Goal: Check status: Check status

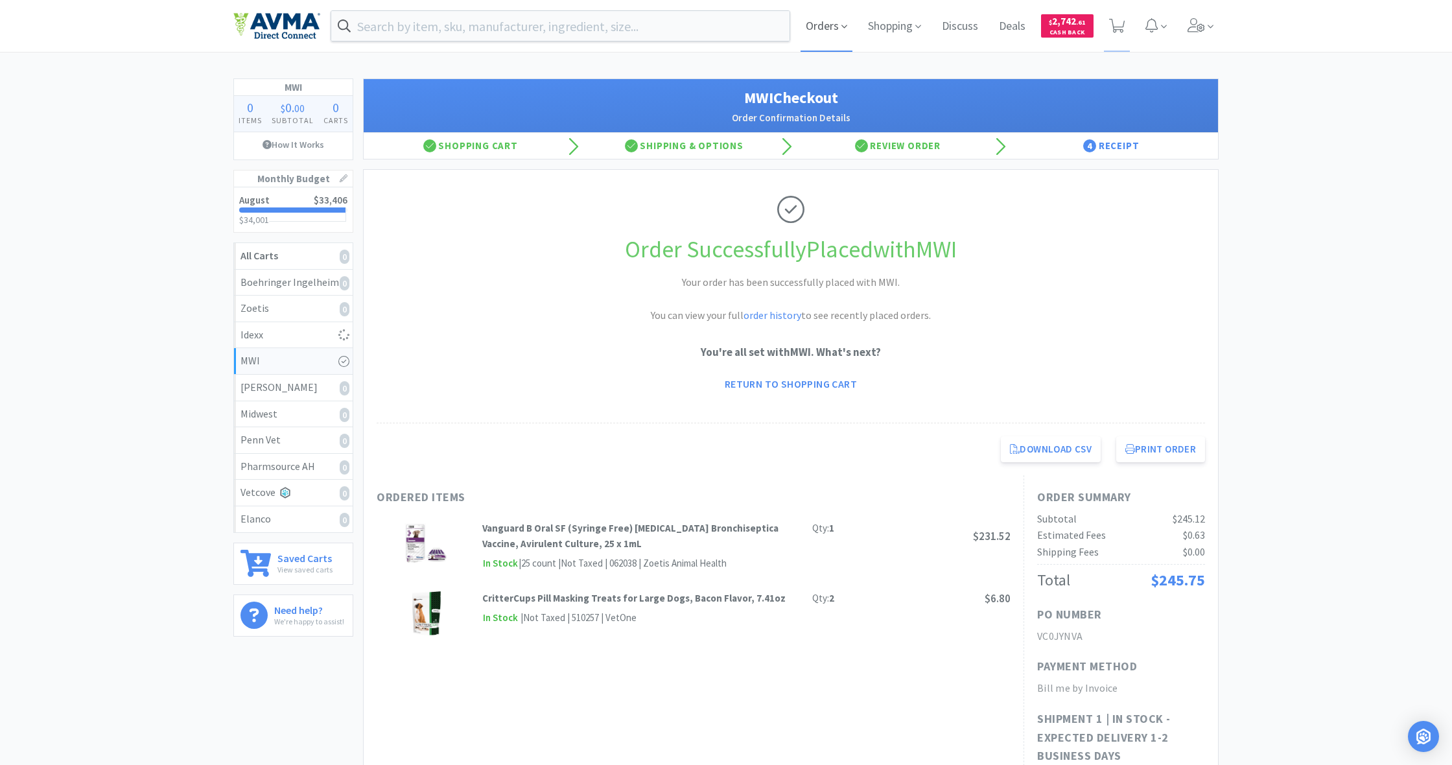
click at [818, 26] on span "Orders" at bounding box center [826, 26] width 52 height 52
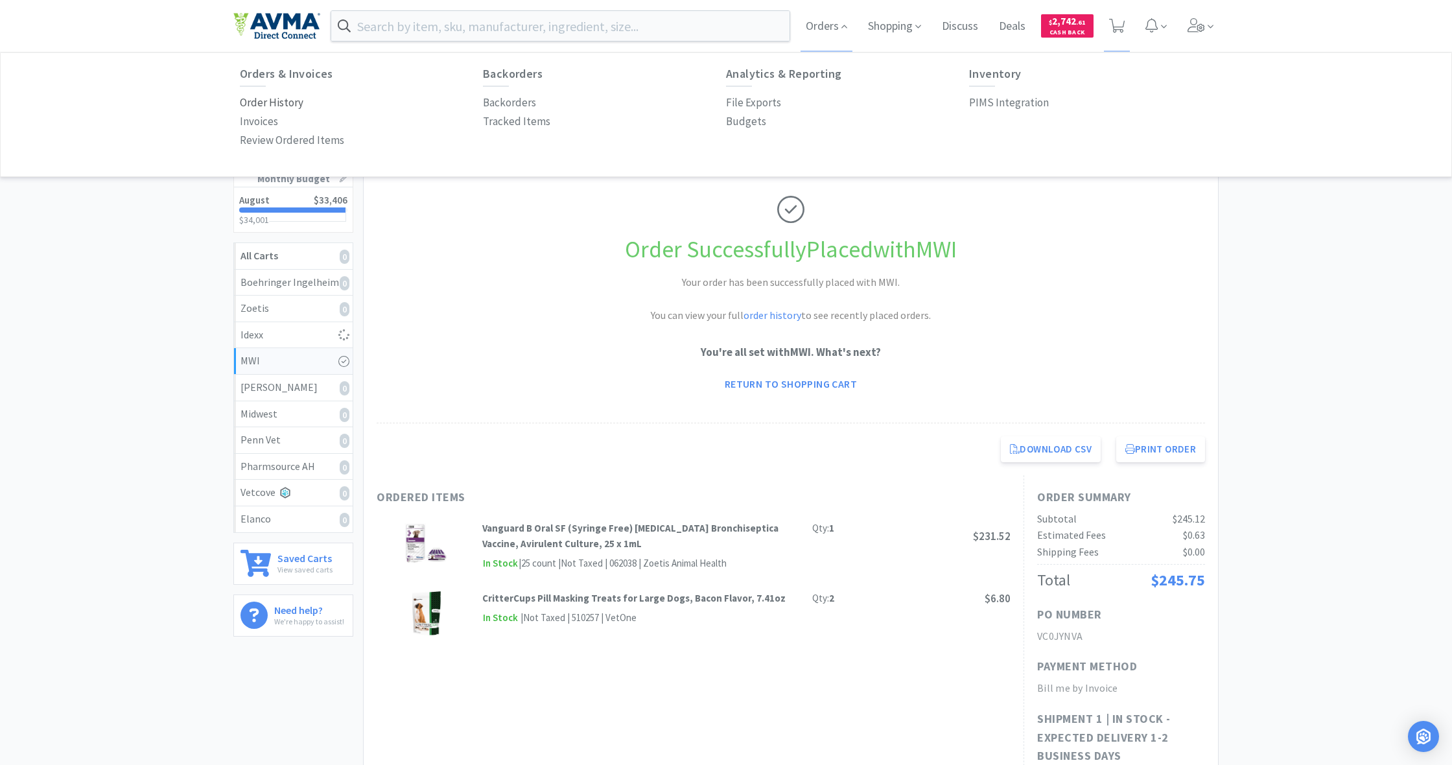
click at [263, 102] on p "Order History" at bounding box center [272, 102] width 64 height 17
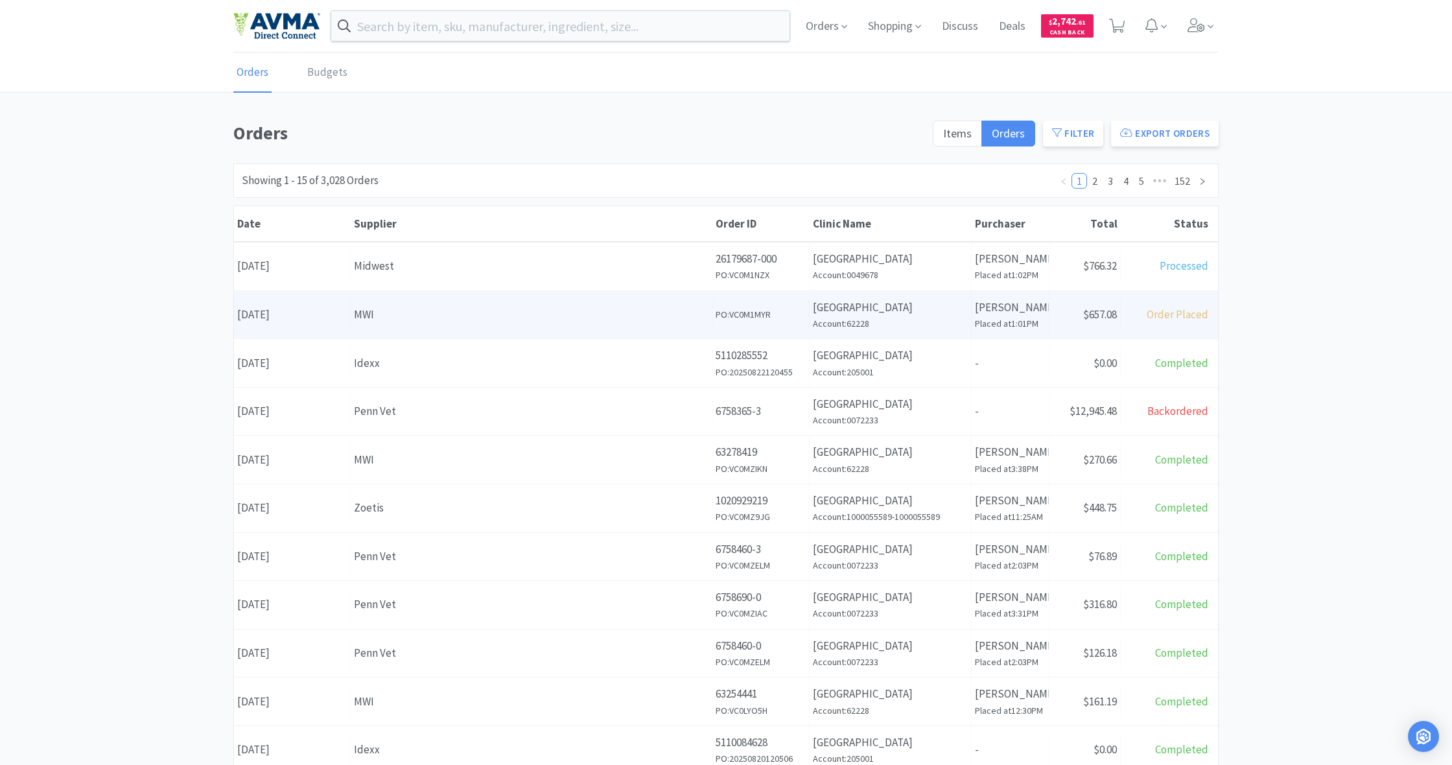
click at [638, 314] on div "MWI" at bounding box center [531, 314] width 354 height 17
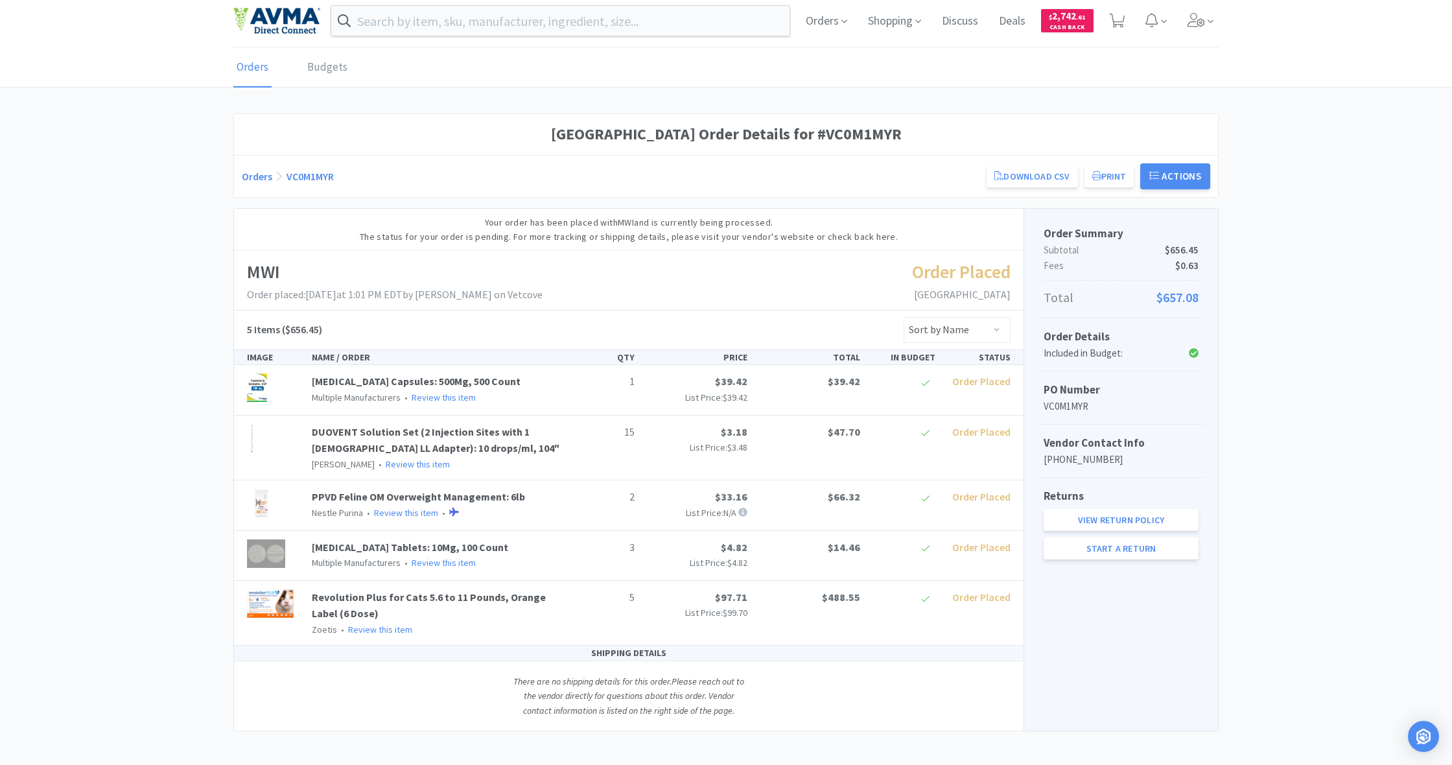
scroll to position [5, 0]
click at [628, 651] on div "SHIPPING DETAILS" at bounding box center [628, 653] width 789 height 15
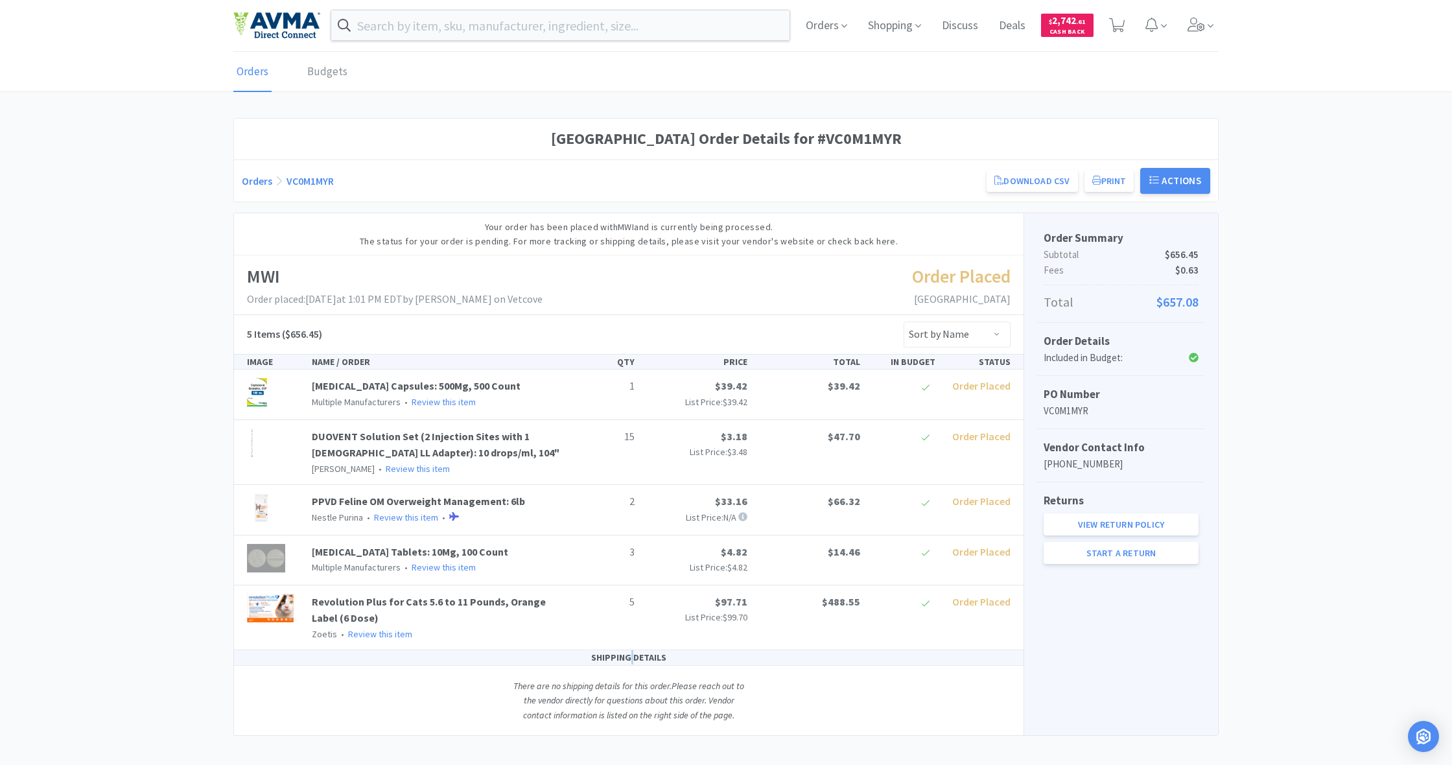
drag, startPoint x: 628, startPoint y: 651, endPoint x: 625, endPoint y: 684, distance: 33.2
click at [627, 651] on div "SHIPPING DETAILS" at bounding box center [628, 657] width 789 height 15
click at [628, 697] on icon "There are no shipping details for this order. Please reach out to the vendor di…" at bounding box center [628, 700] width 231 height 41
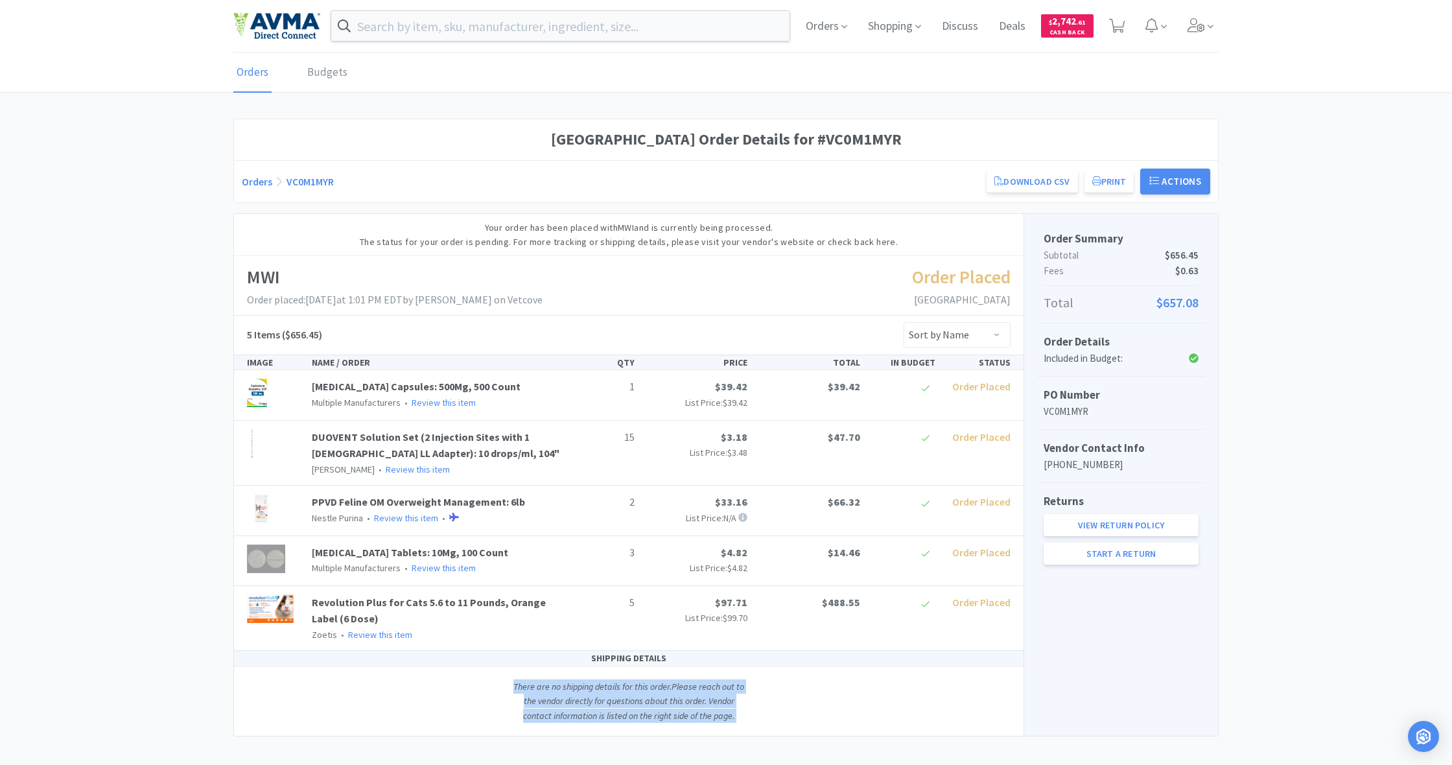
click at [628, 697] on icon "There are no shipping details for this order. Please reach out to the vendor di…" at bounding box center [628, 700] width 231 height 41
click at [910, 688] on div "SHIPPING DETAILS There are no shipping details for this order. Please reach out…" at bounding box center [628, 693] width 789 height 85
click at [1201, 668] on div "Order Summary Subtotal $656.45 Fees $0.63 Total $657.08 Order Details Included …" at bounding box center [1120, 475] width 194 height 522
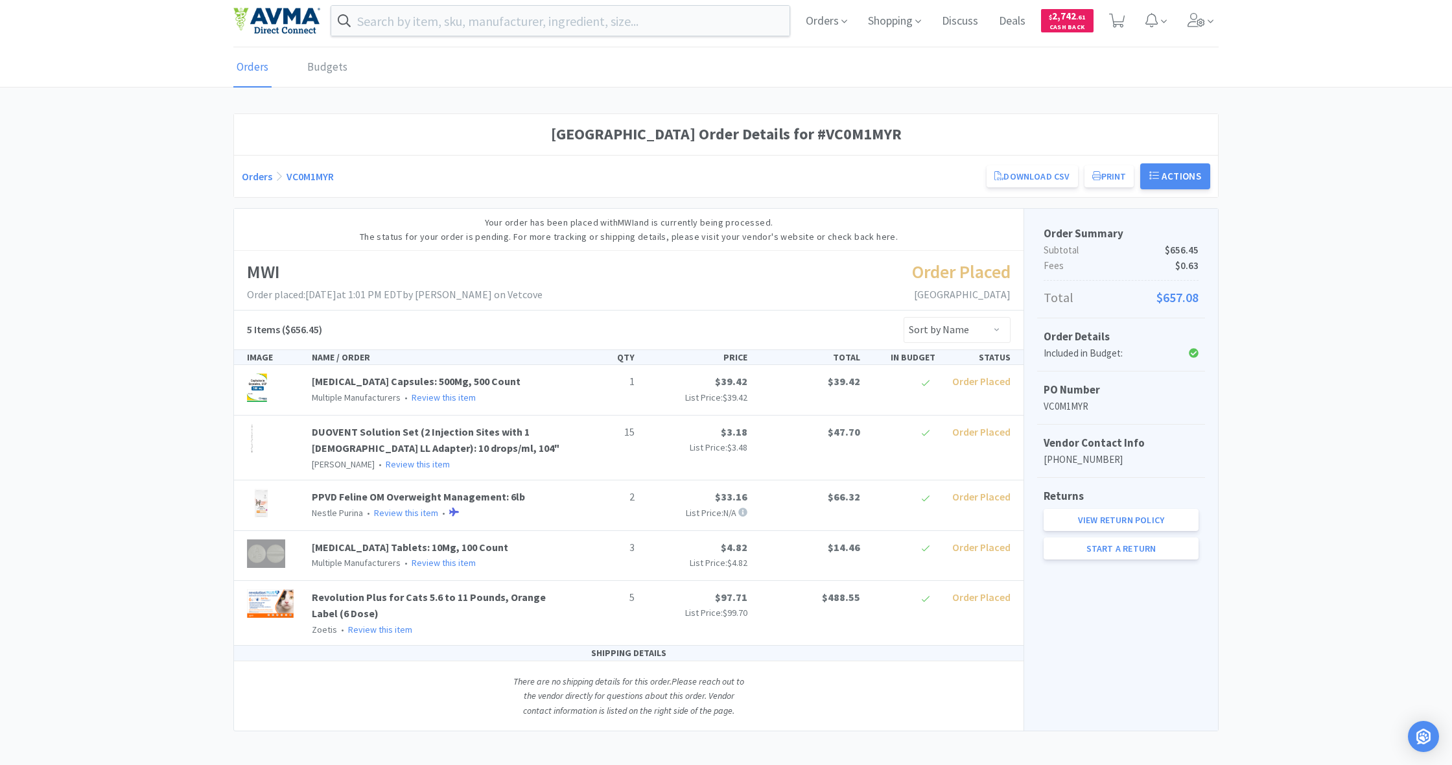
scroll to position [5, 0]
click at [902, 19] on span "Shopping" at bounding box center [895, 21] width 64 height 52
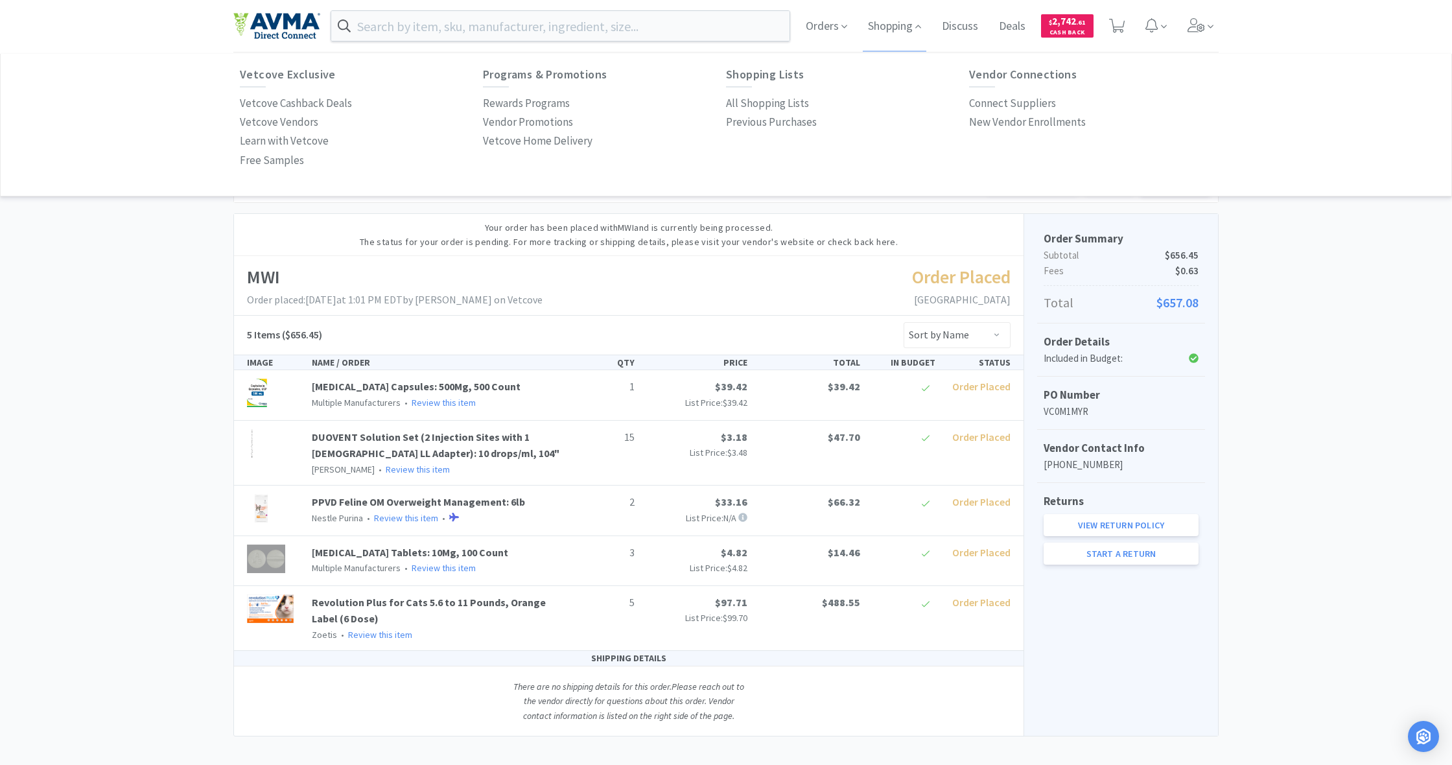
scroll to position [0, 0]
click at [778, 104] on p "All Shopping Lists" at bounding box center [767, 103] width 83 height 17
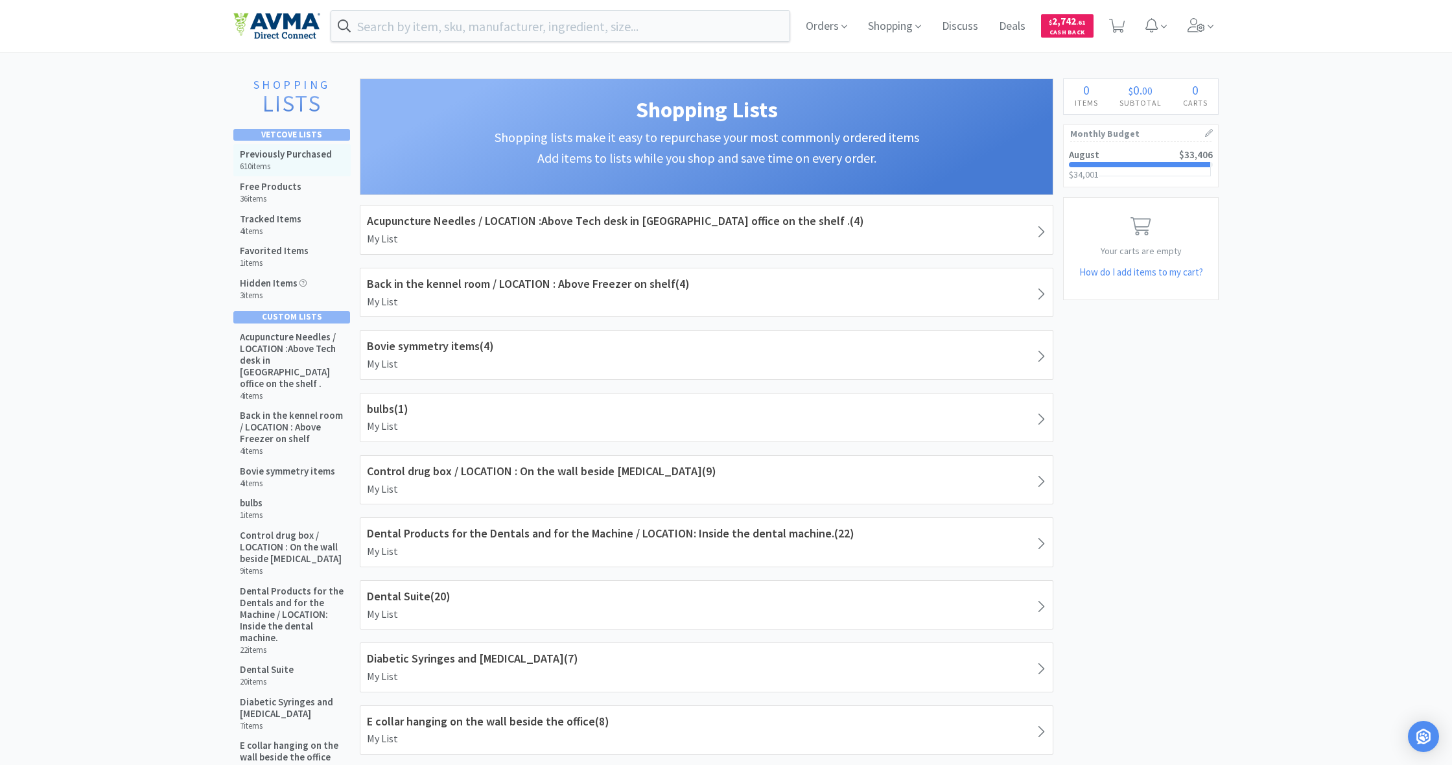
click at [274, 154] on h5 "Previously Purchased" at bounding box center [286, 154] width 92 height 12
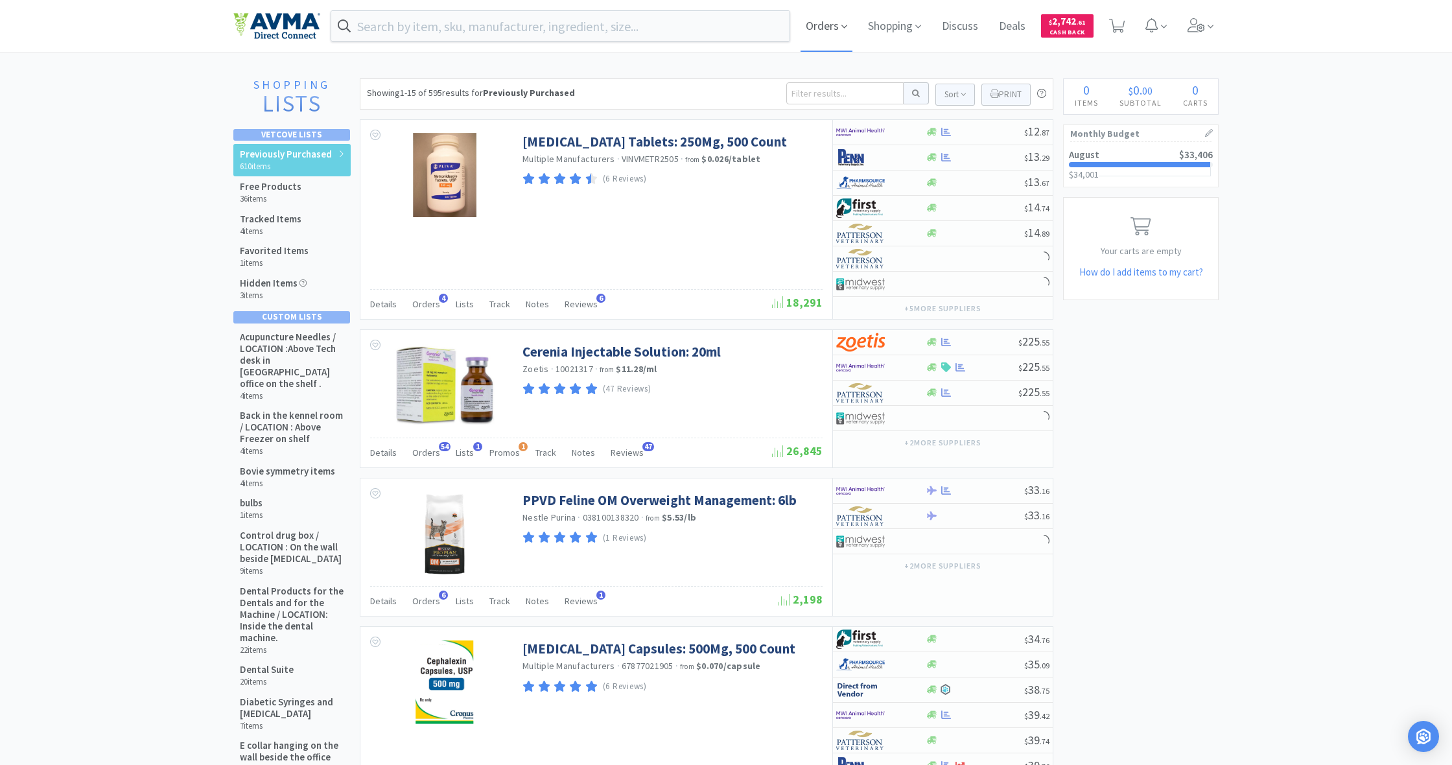
click at [822, 25] on span "Orders" at bounding box center [826, 26] width 52 height 52
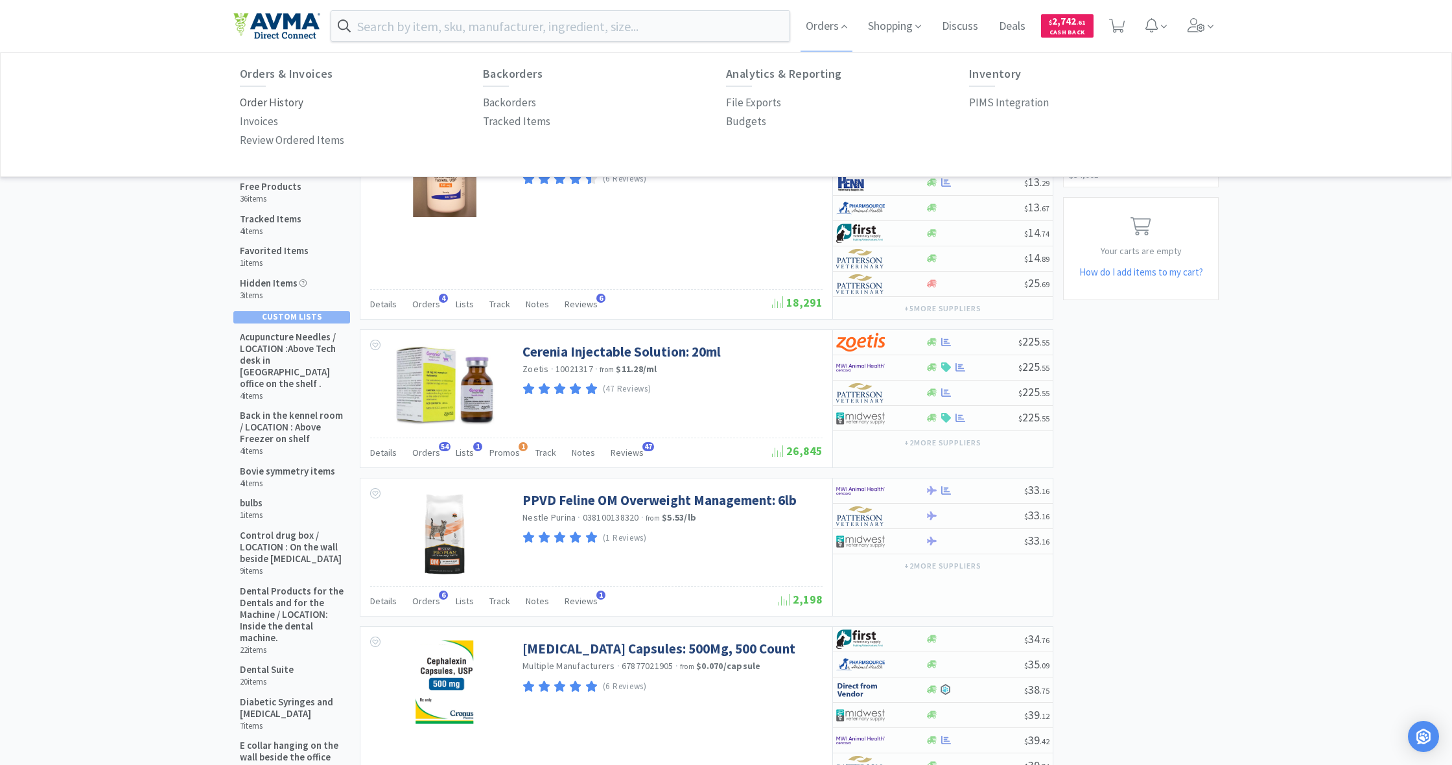
click at [284, 102] on p "Order History" at bounding box center [272, 102] width 64 height 17
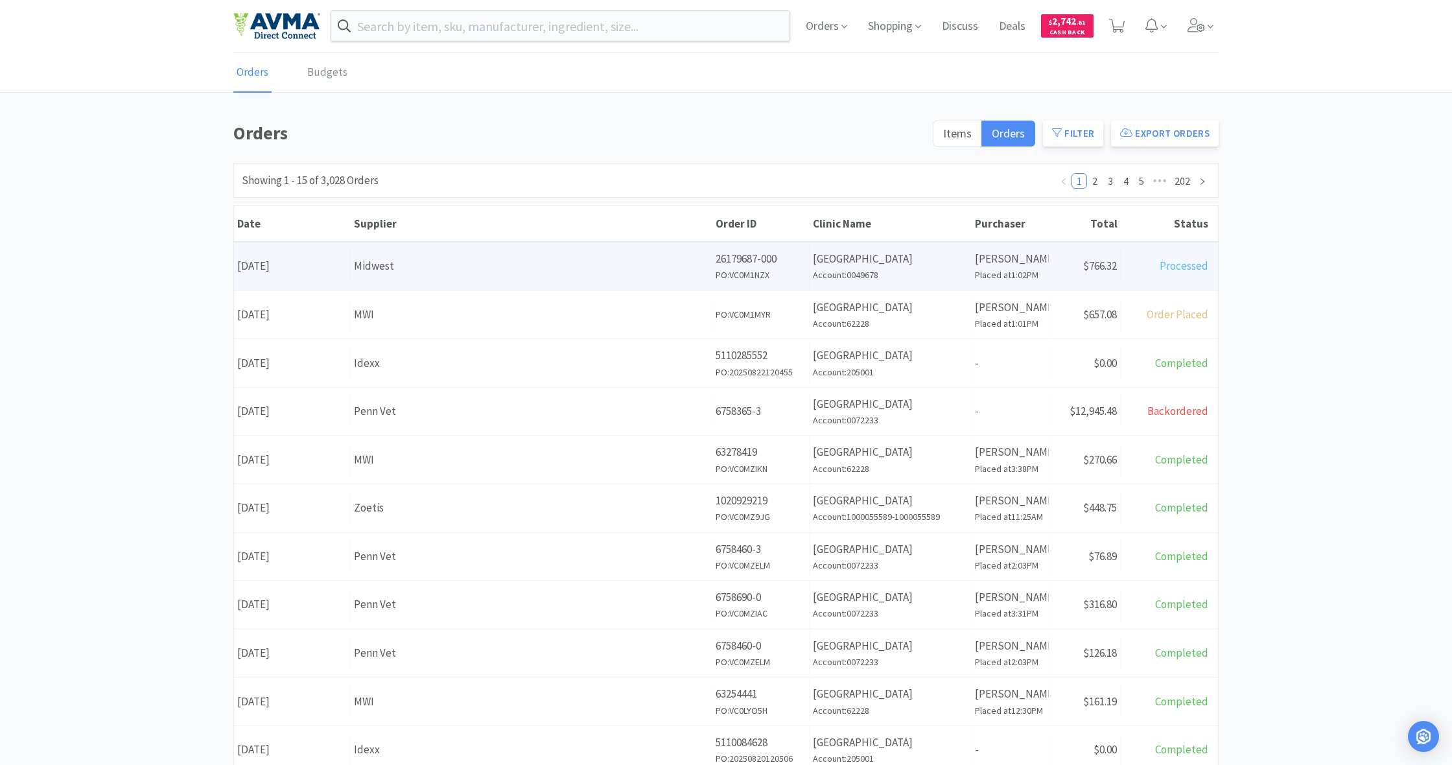
click at [631, 259] on div "Midwest" at bounding box center [531, 265] width 354 height 17
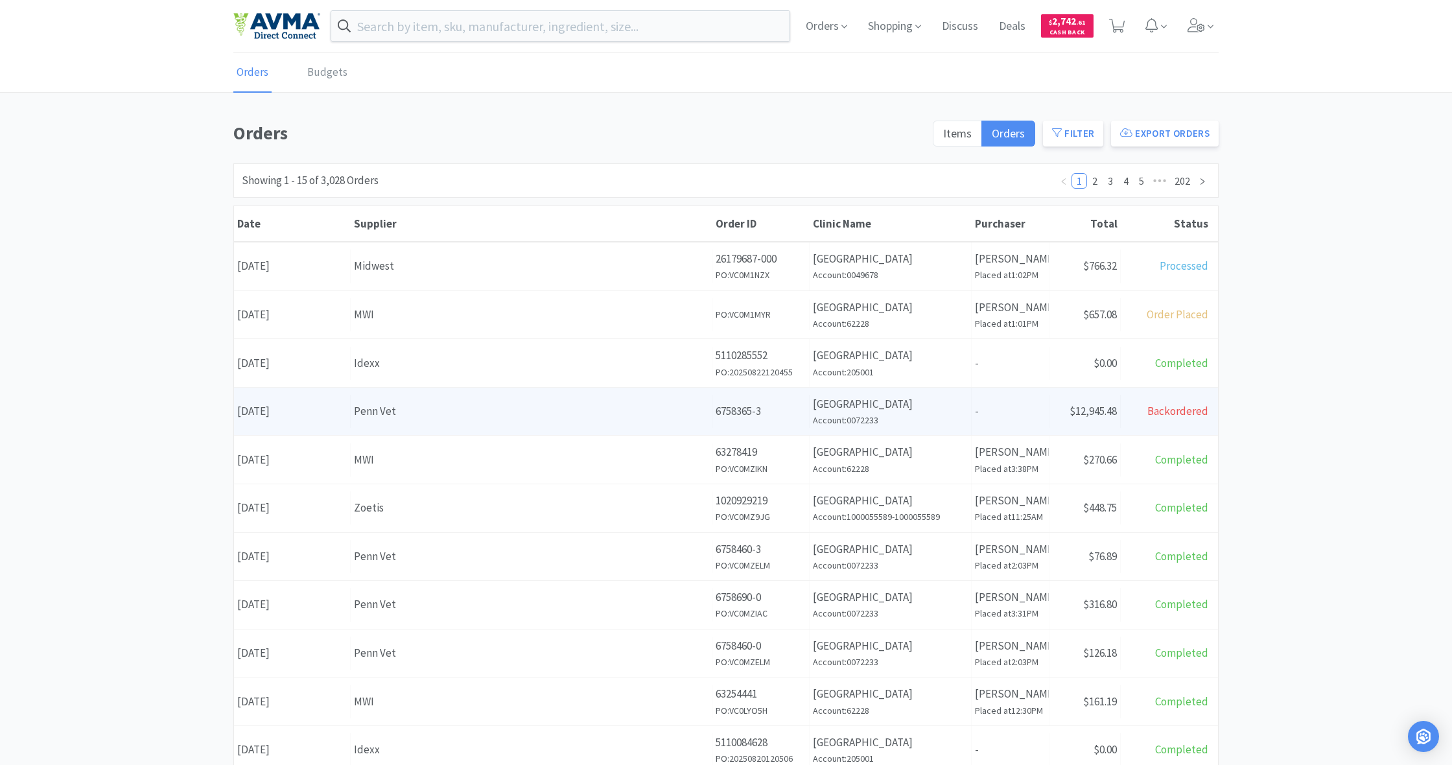
click at [589, 415] on div "Penn Vet" at bounding box center [531, 410] width 354 height 17
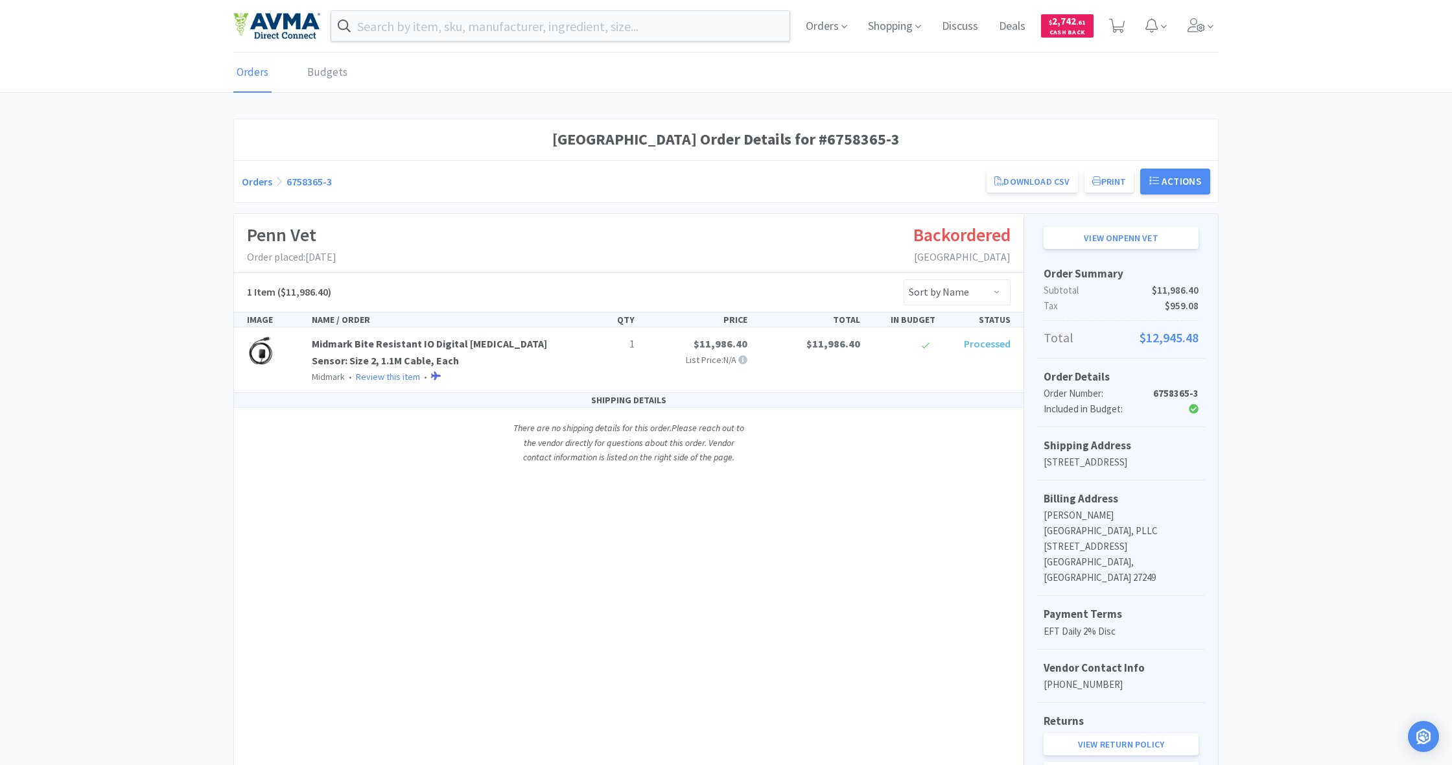
click at [1193, 406] on icon at bounding box center [1193, 409] width 10 height 10
click at [1194, 409] on icon at bounding box center [1193, 409] width 10 height 10
click at [1244, 396] on div "Phoenix Animal Hospital Order Details for #6758365-3 Orders 6758365-3 Download …" at bounding box center [726, 463] width 1452 height 688
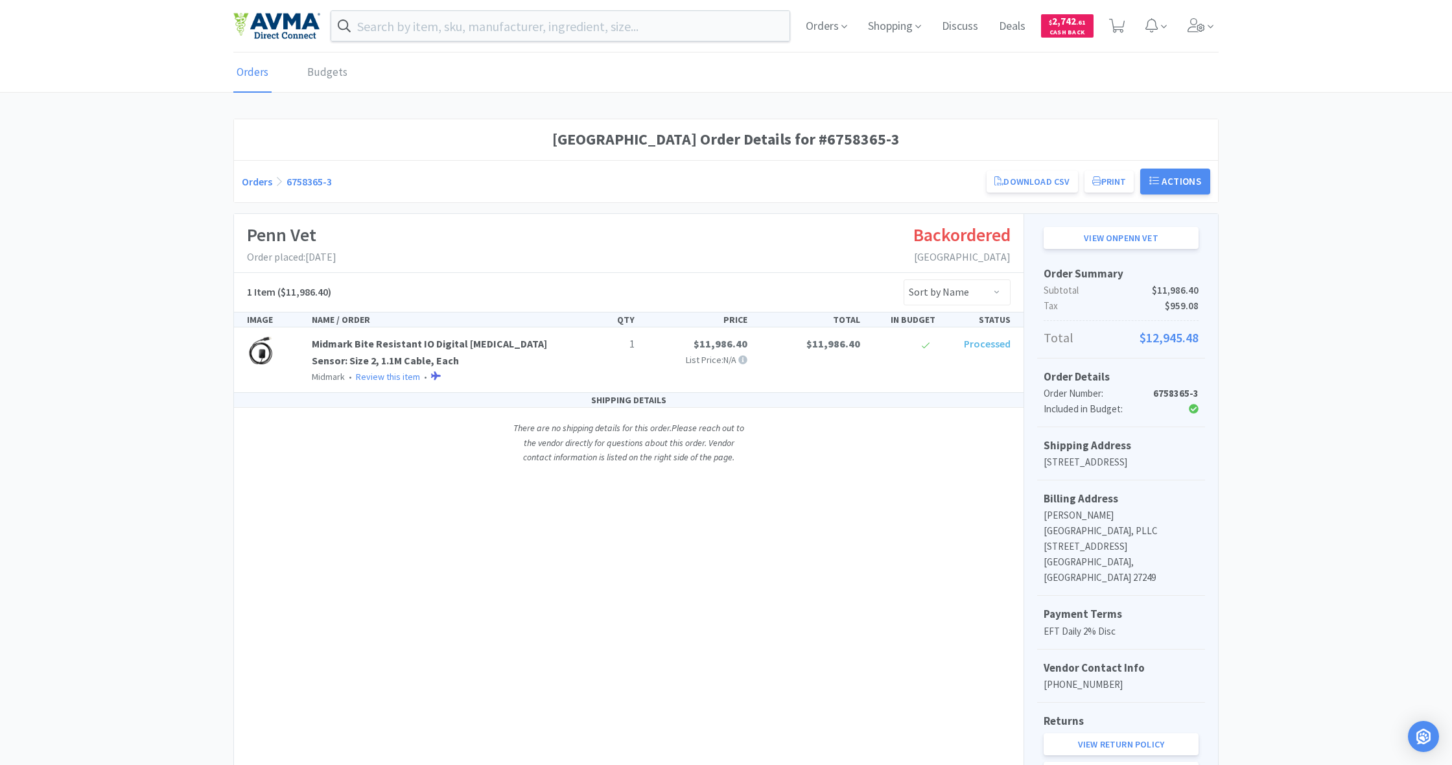
click at [1087, 386] on div "Order Number:" at bounding box center [1094, 394] width 103 height 16
click at [1079, 376] on h5 "Order Details" at bounding box center [1120, 376] width 155 height 17
click at [1078, 376] on h5 "Order Details" at bounding box center [1120, 376] width 155 height 17
click at [1196, 410] on icon at bounding box center [1193, 409] width 10 height 10
click at [1195, 410] on icon at bounding box center [1193, 409] width 10 height 10
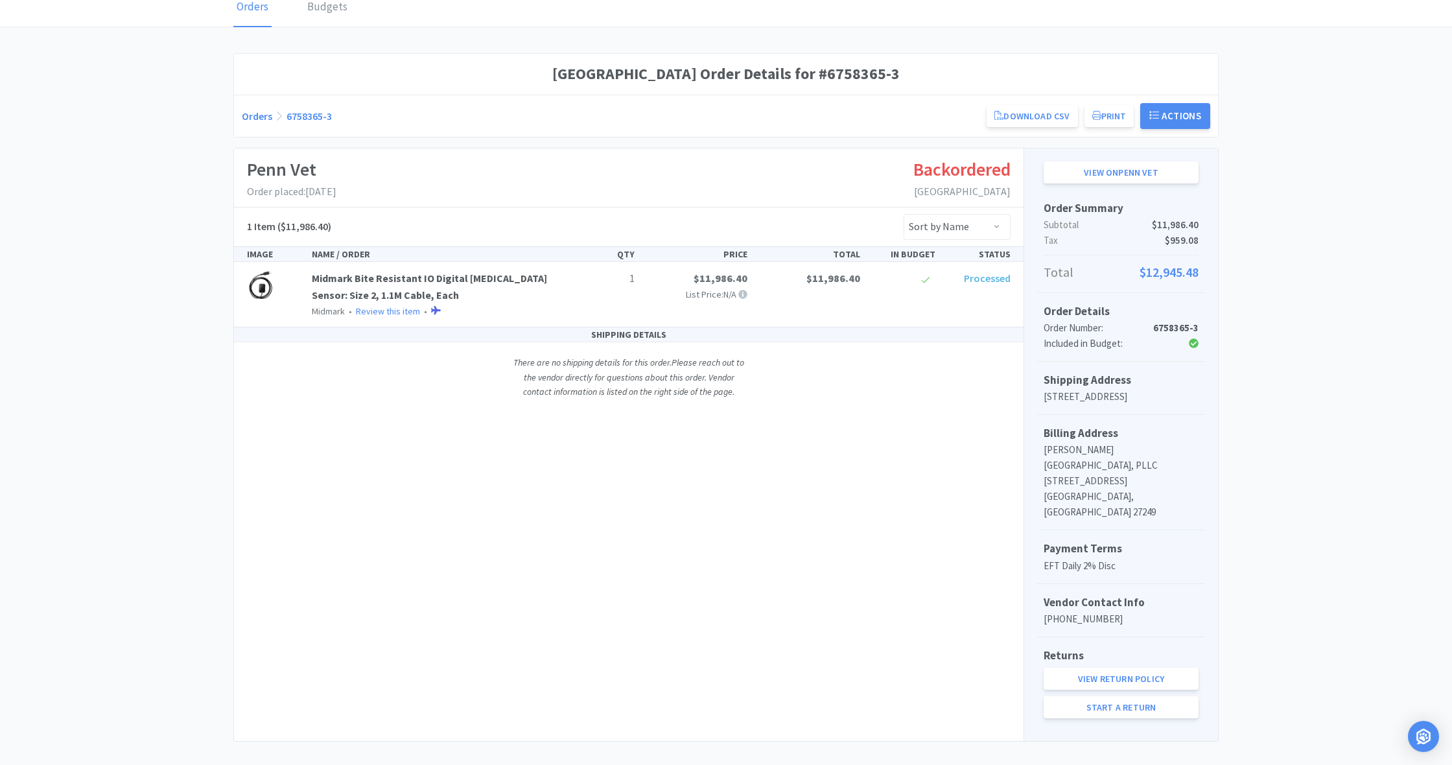
scroll to position [64, 0]
click at [924, 279] on icon at bounding box center [926, 281] width 6 height 9
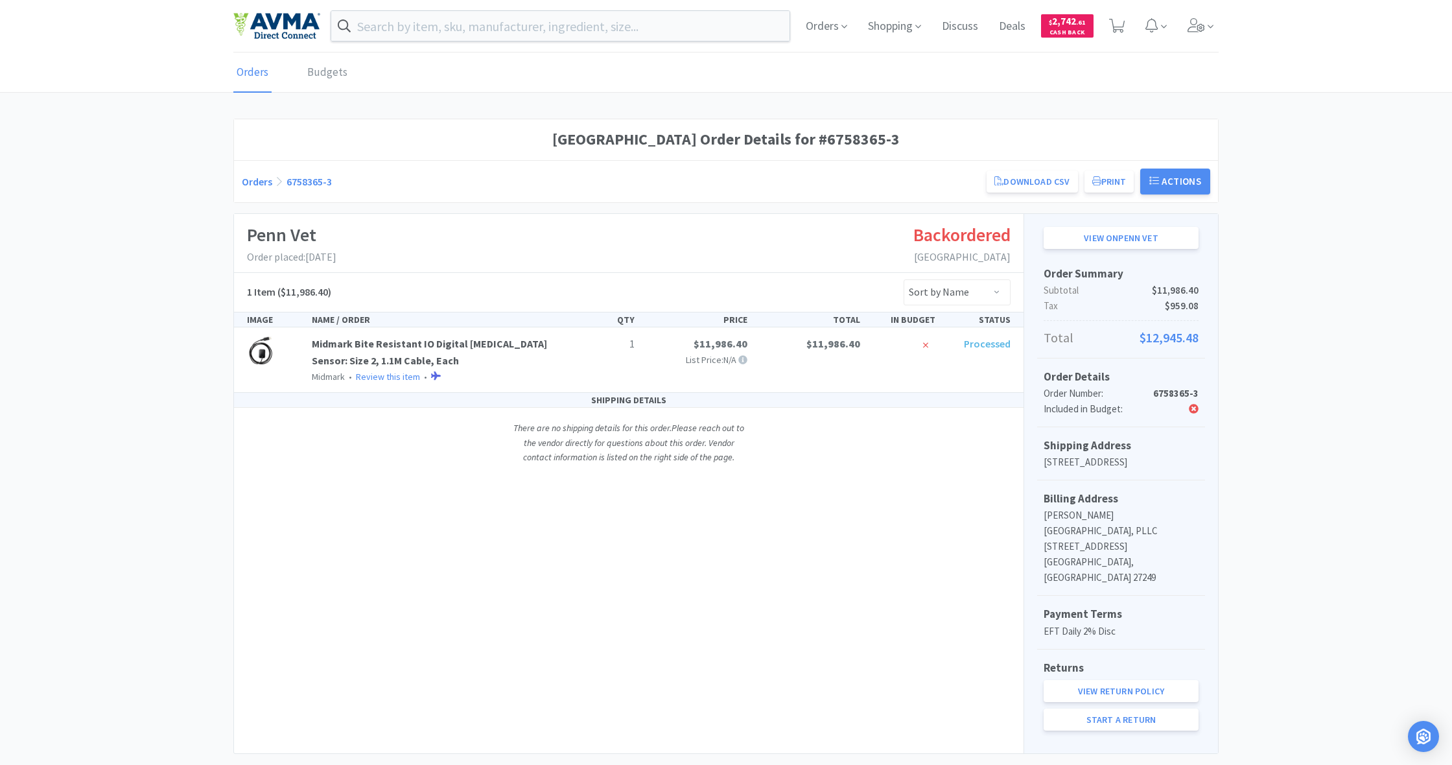
scroll to position [0, 0]
click at [887, 29] on span "Shopping" at bounding box center [895, 26] width 64 height 52
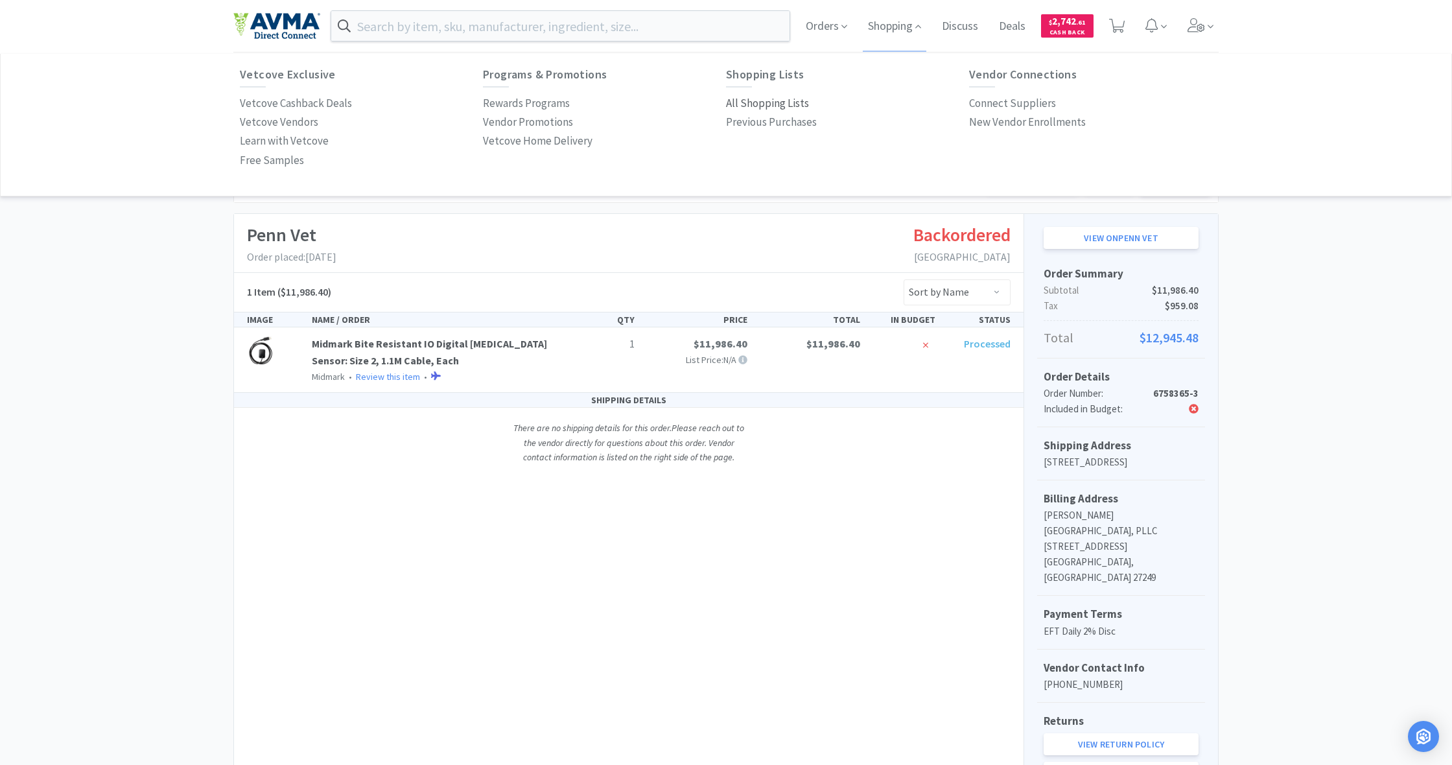
click at [767, 100] on p "All Shopping Lists" at bounding box center [767, 103] width 83 height 17
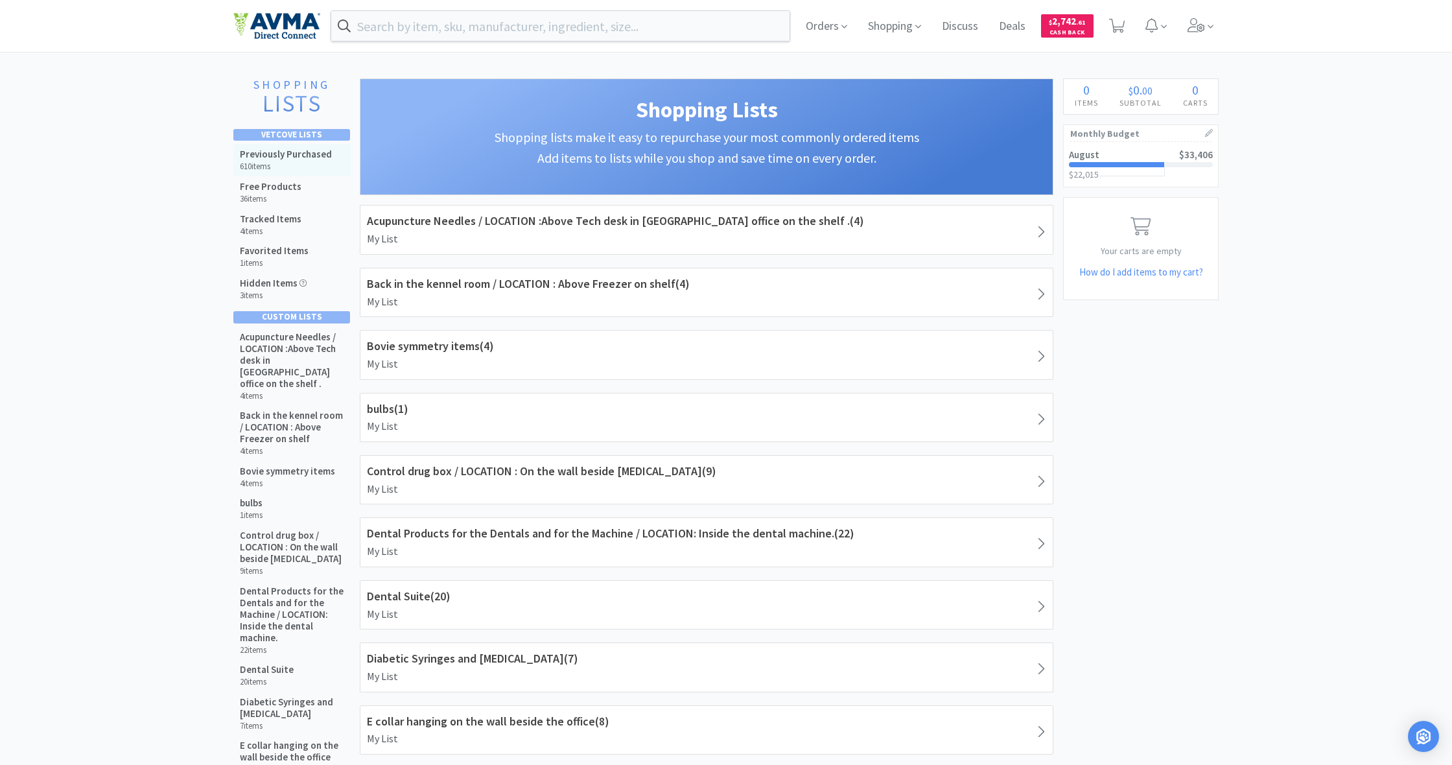
click at [308, 152] on h5 "Previously Purchased" at bounding box center [286, 154] width 92 height 12
